Goal: Task Accomplishment & Management: Complete application form

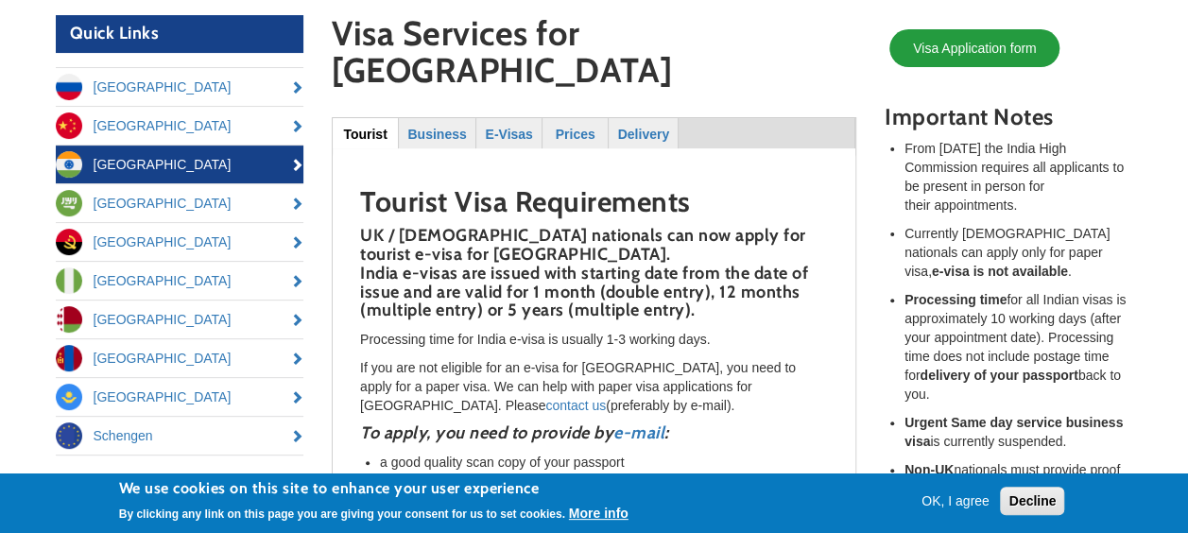
scroll to position [173, 0]
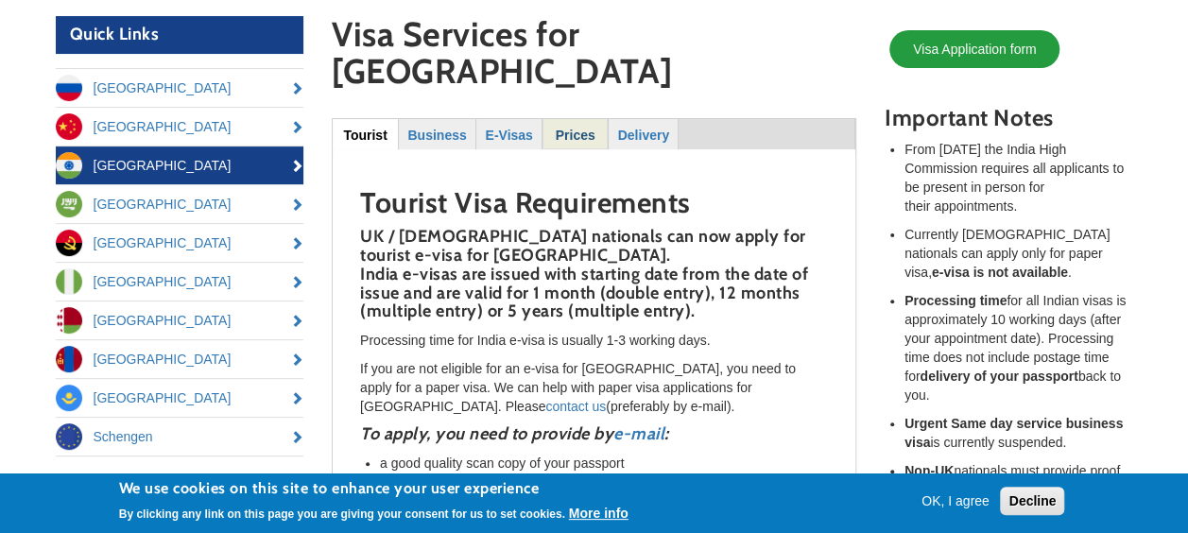
click at [583, 128] on strong "Prices" at bounding box center [576, 135] width 40 height 15
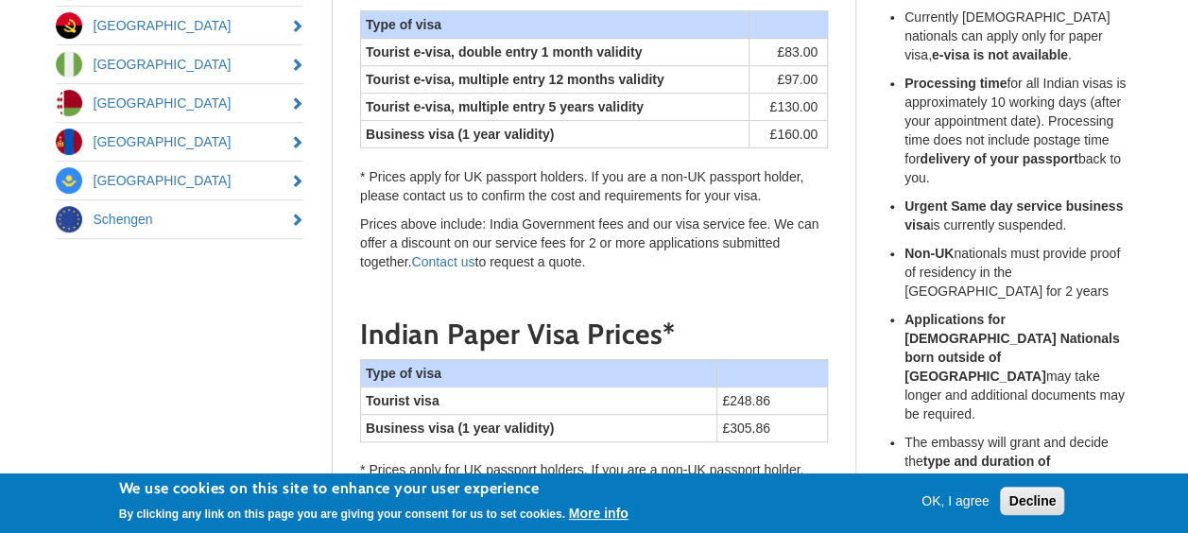
scroll to position [397, 0]
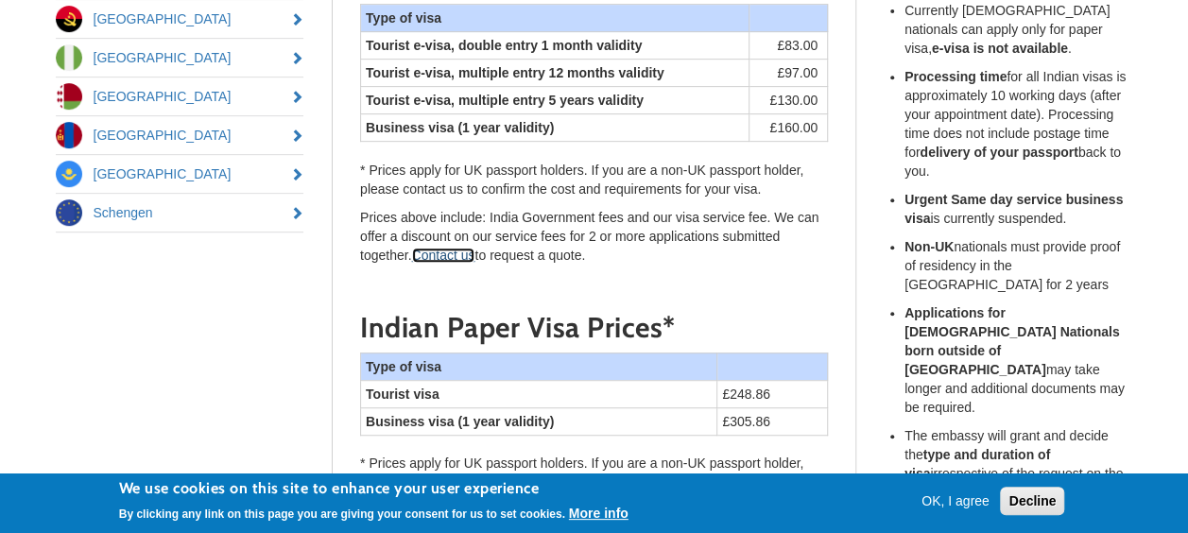
click at [458, 248] on link "Contact us" at bounding box center [443, 255] width 63 height 15
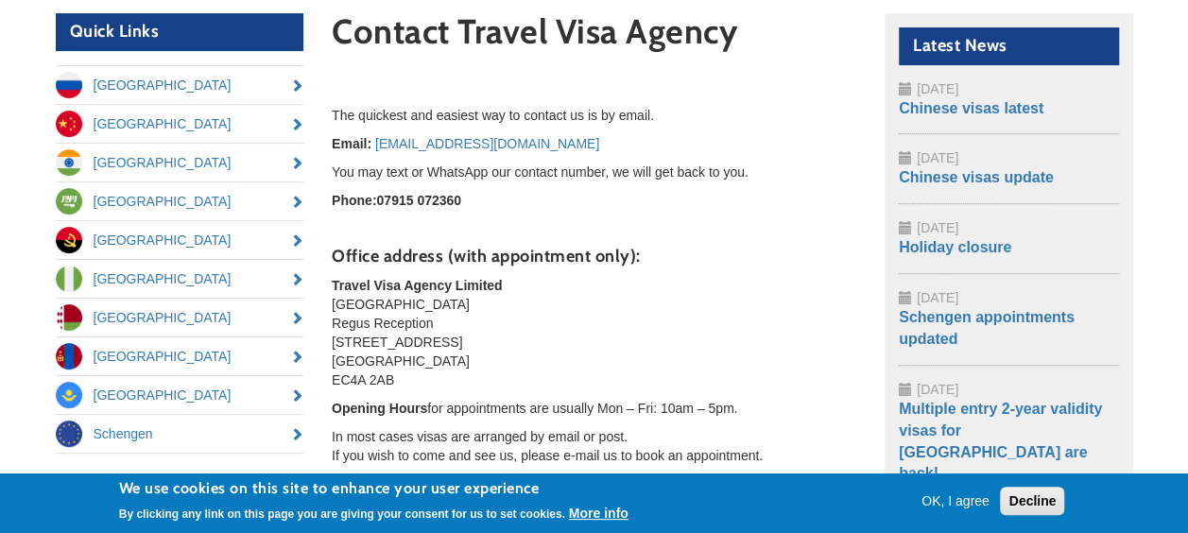
scroll to position [216, 0]
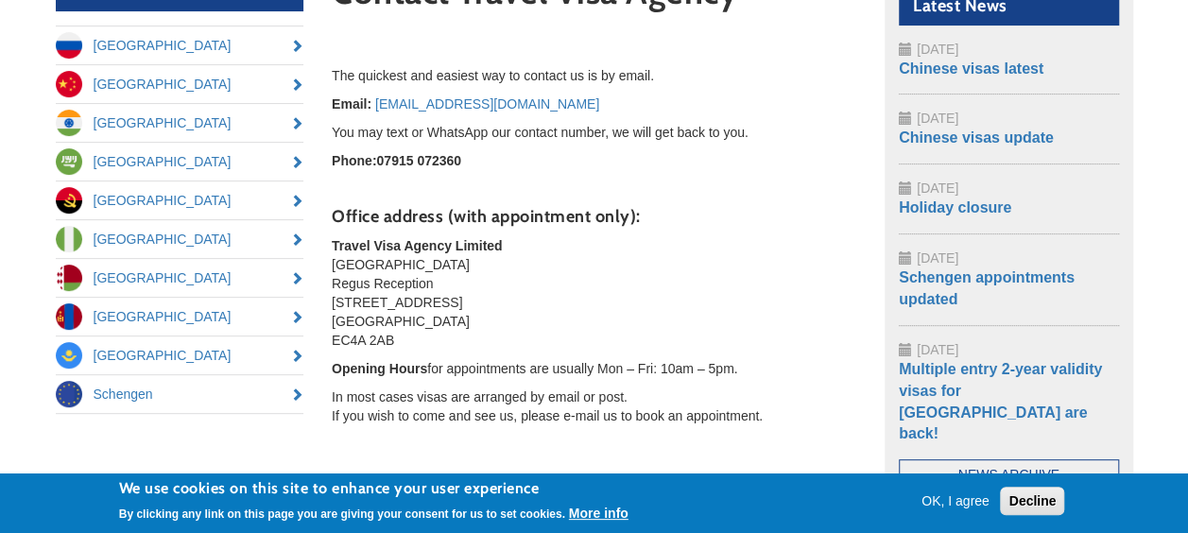
click at [800, 258] on p "Travel Visa Agency Limited Ludgate House Regus Reception 107 Fleet Street Londo…" at bounding box center [594, 292] width 525 height 113
click at [1172, 187] on body "Skip to main content office@travelvisaagency.co.uk TEL: 020 8216 5849 Toggle na…" at bounding box center [594, 279] width 1188 height 990
click at [1157, 240] on body "Skip to main content office@travelvisaagency.co.uk TEL: 020 8216 5849 Toggle na…" at bounding box center [594, 279] width 1188 height 990
click at [1028, 503] on button "Decline" at bounding box center [1032, 501] width 64 height 28
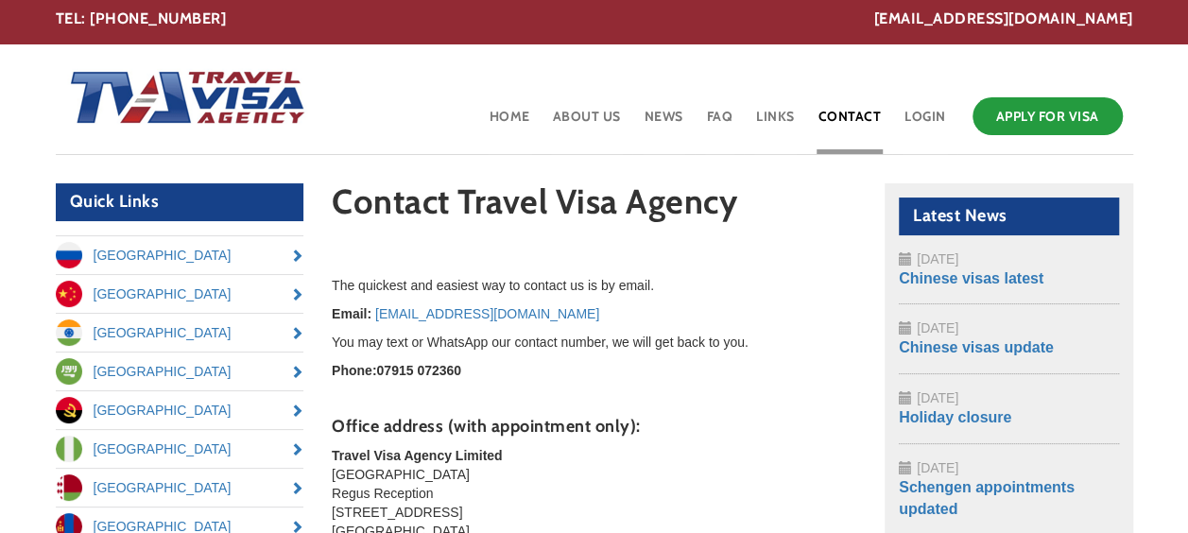
scroll to position [5, 0]
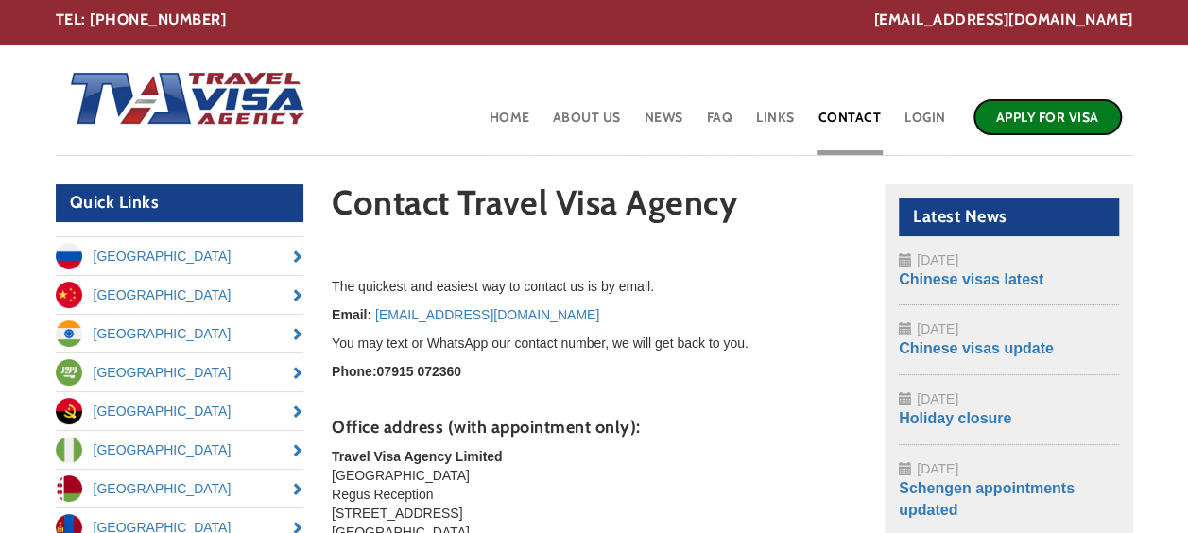
click at [1055, 112] on link "Apply for Visa" at bounding box center [1048, 117] width 150 height 38
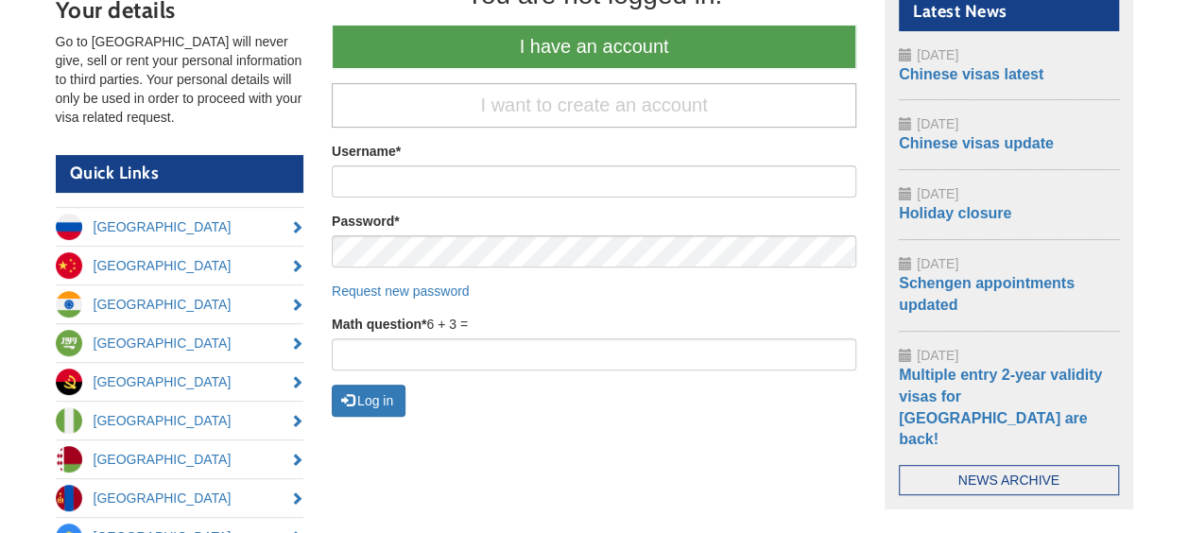
scroll to position [214, 0]
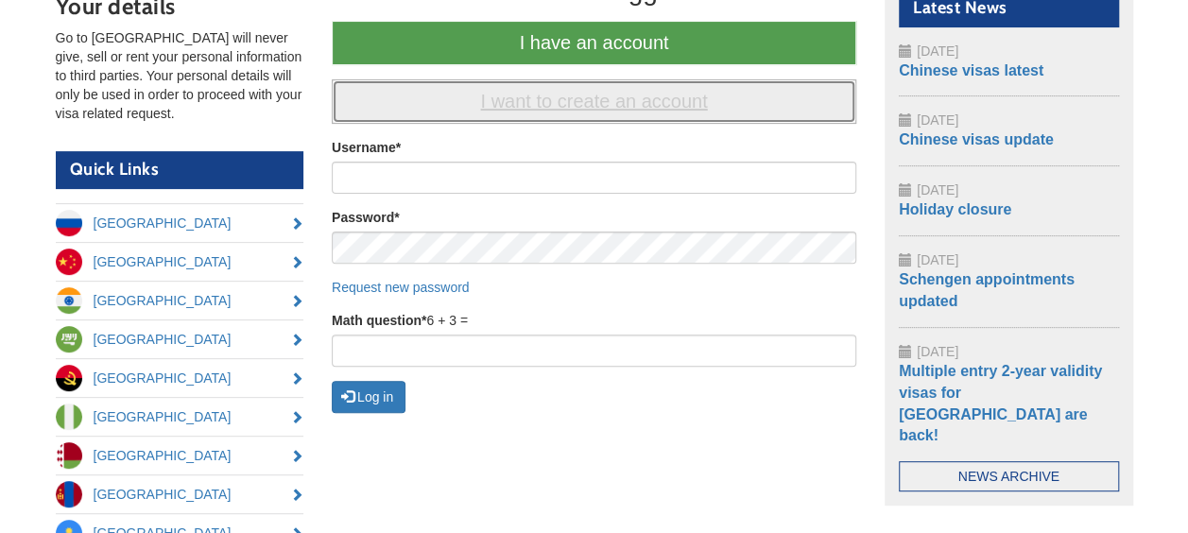
click at [635, 102] on link "I want to create an account" at bounding box center [594, 101] width 525 height 44
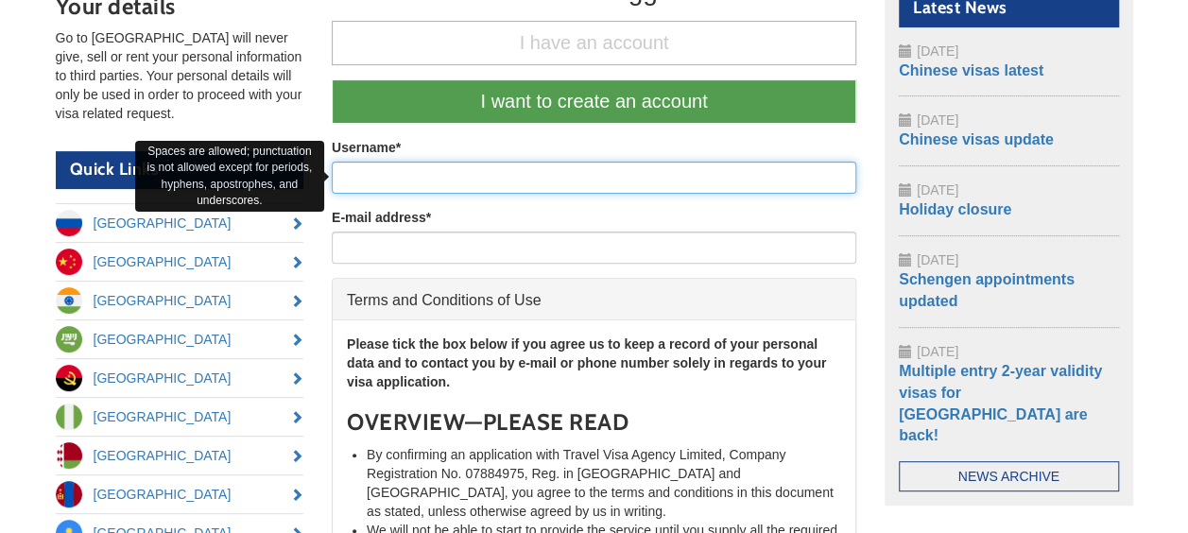
click at [595, 176] on input "Username *" at bounding box center [594, 178] width 525 height 32
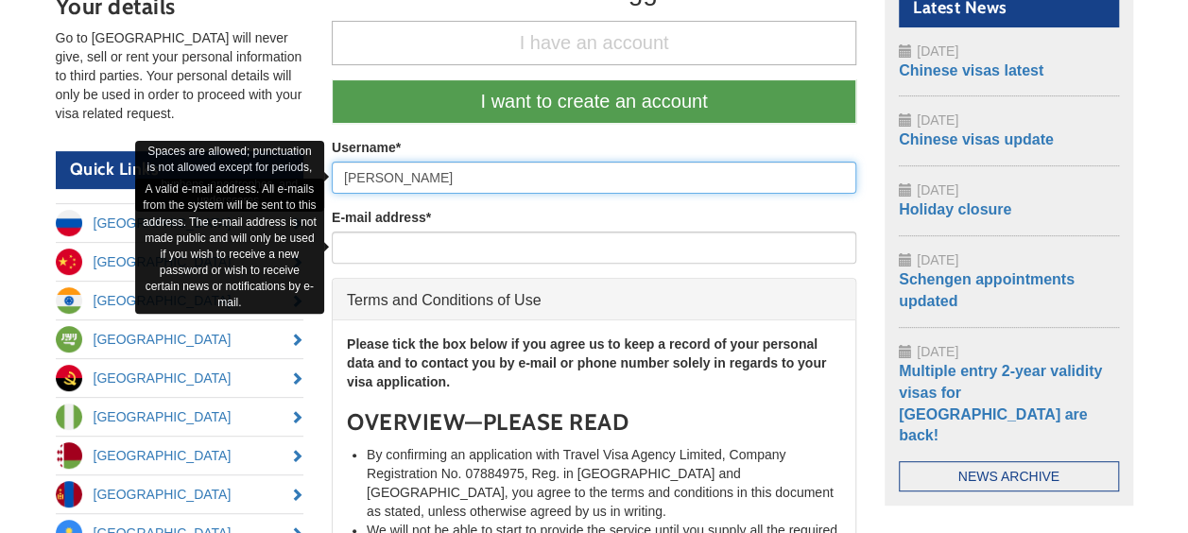
type input "[PERSON_NAME]"
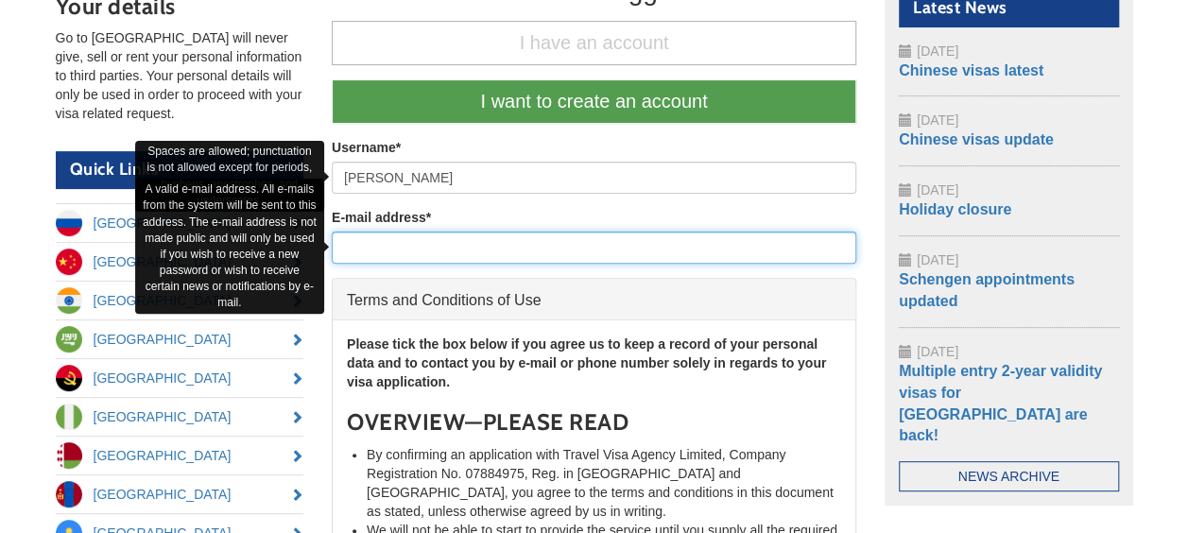
click at [515, 253] on input "E-mail address *" at bounding box center [594, 248] width 525 height 32
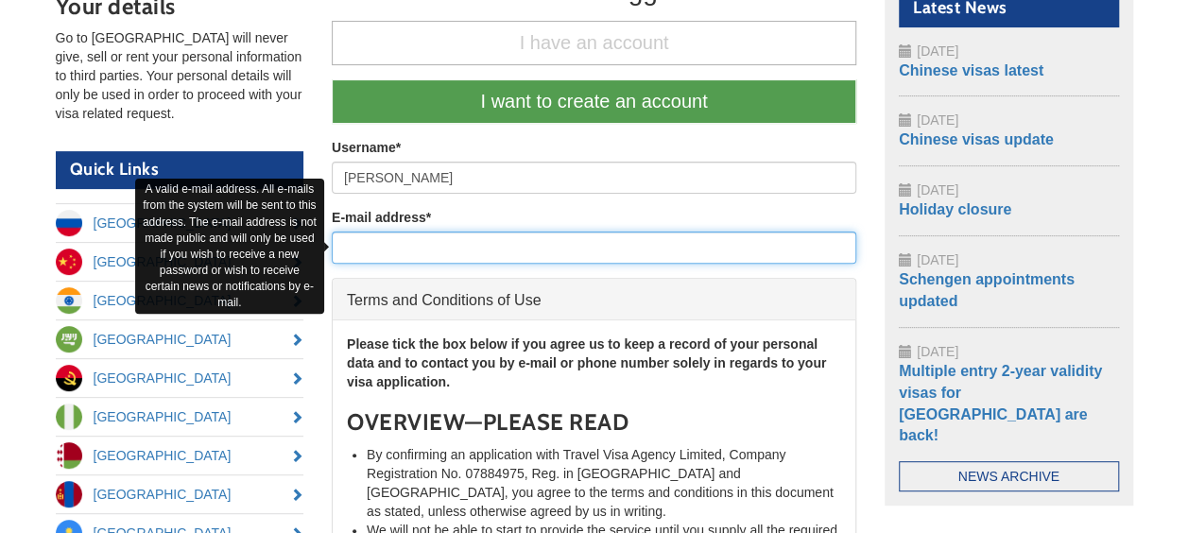
type input "[PERSON_NAME][EMAIL_ADDRESS][PERSON_NAME][DOMAIN_NAME]"
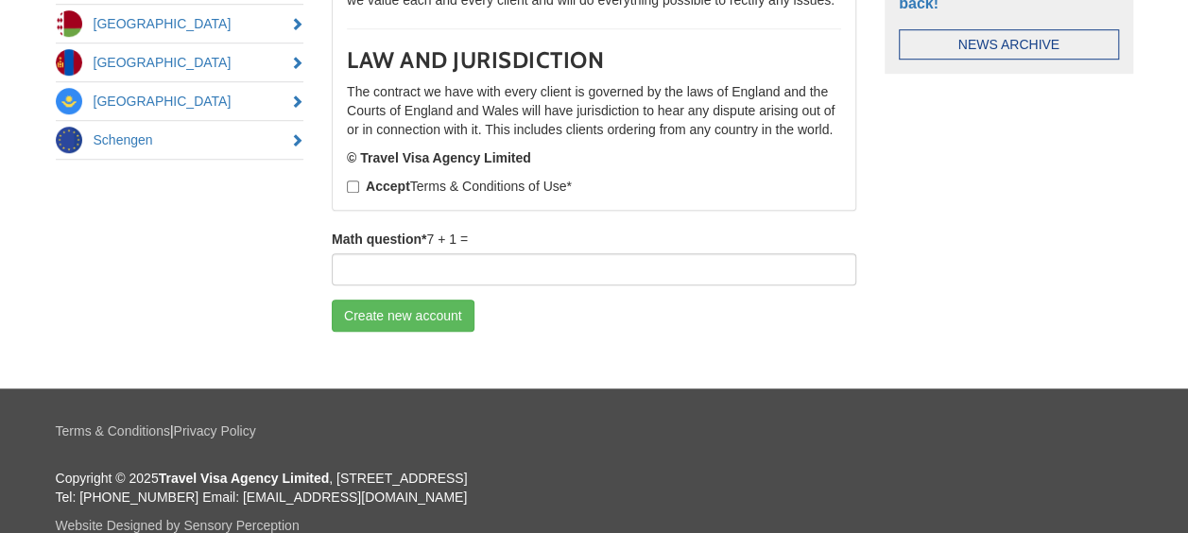
scroll to position [680, 0]
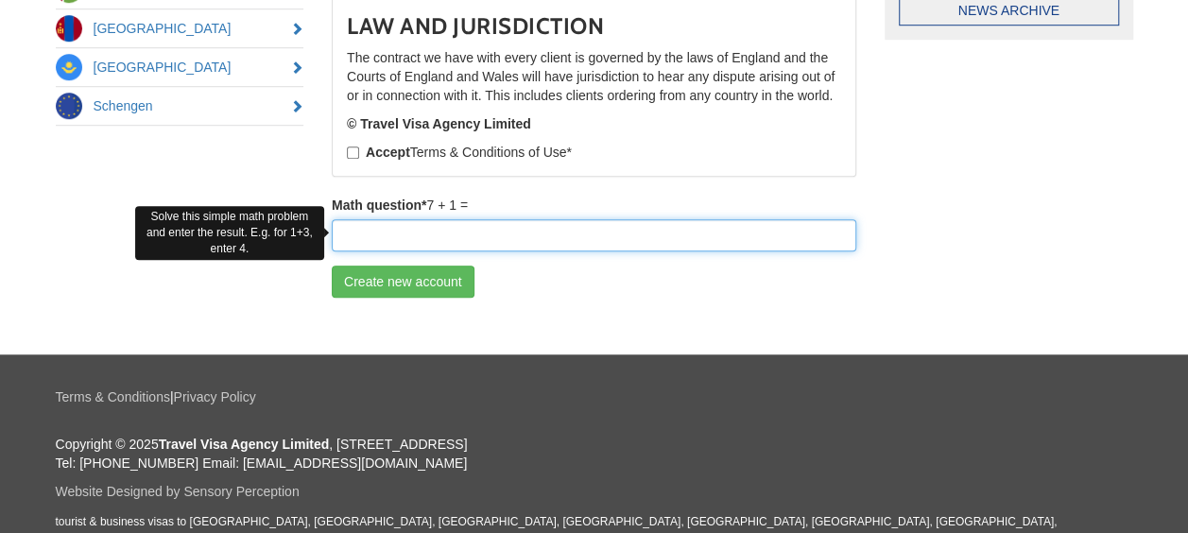
click at [444, 246] on input "Math question *" at bounding box center [594, 235] width 525 height 32
type input "8"
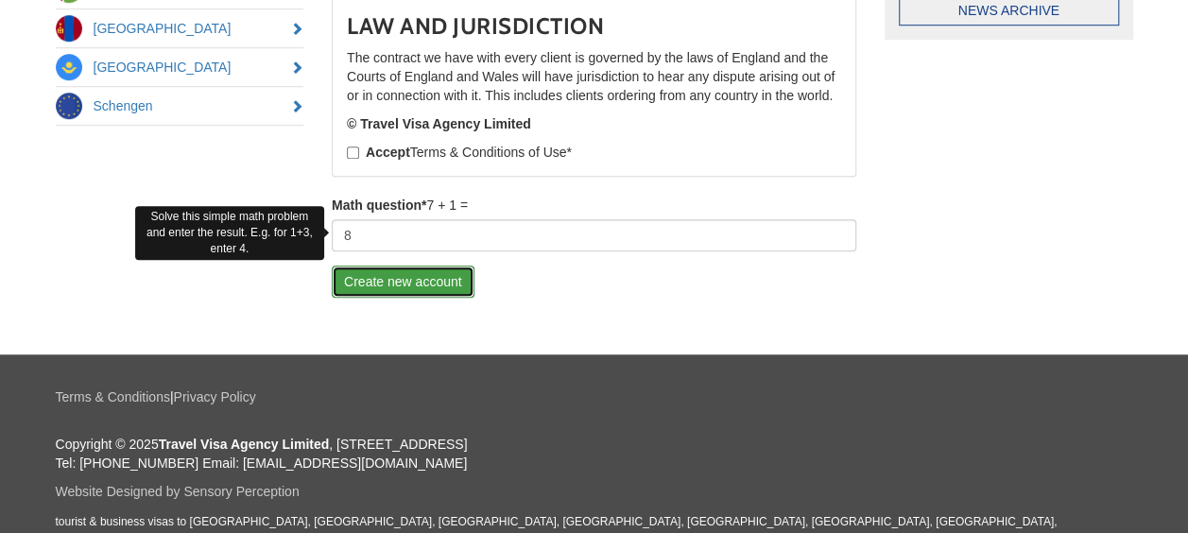
click at [439, 279] on button "Create new account" at bounding box center [403, 282] width 143 height 32
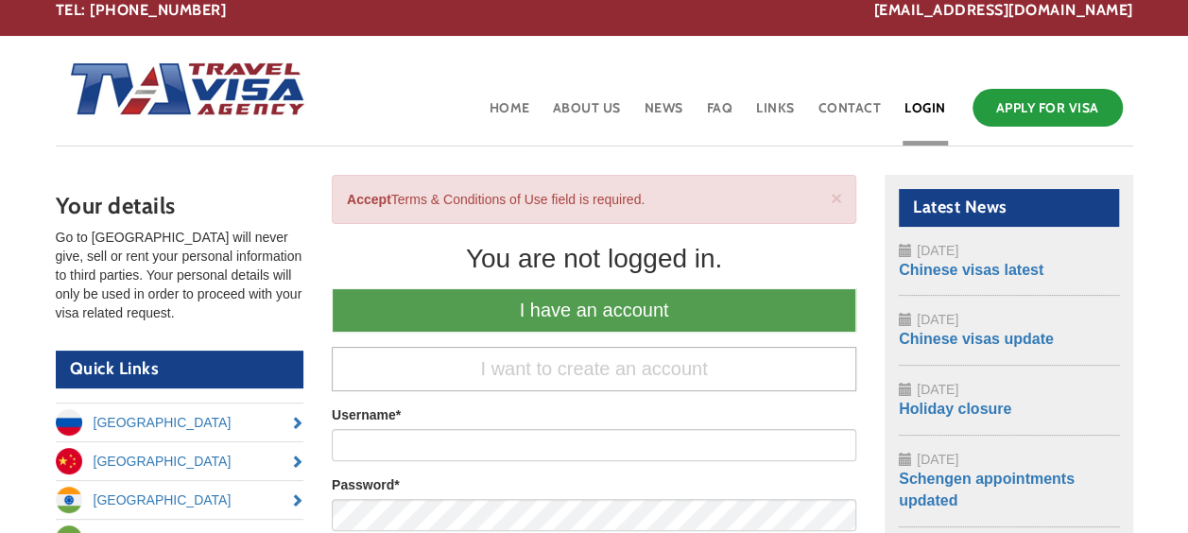
scroll to position [9, 0]
